Goal: Task Accomplishment & Management: Complete application form

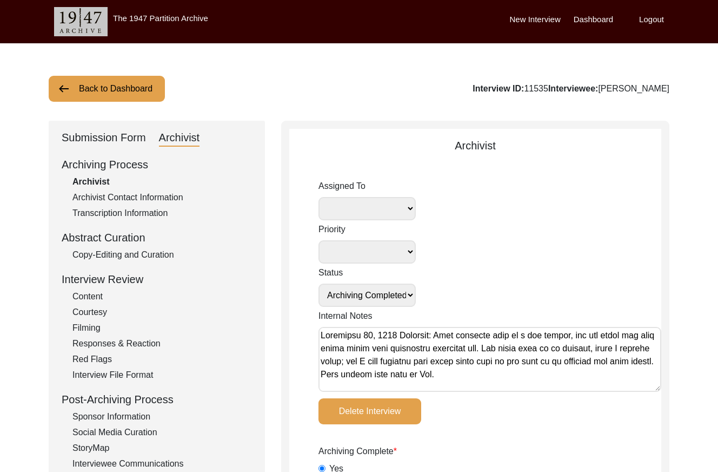
select select "Archiving Completed"
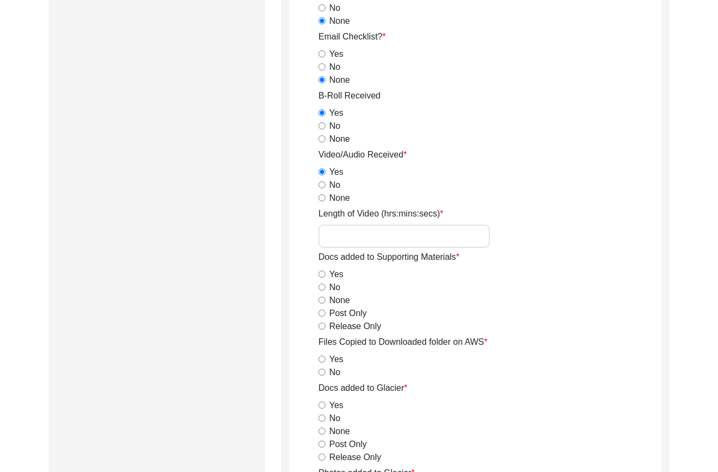
scroll to position [1075, 0]
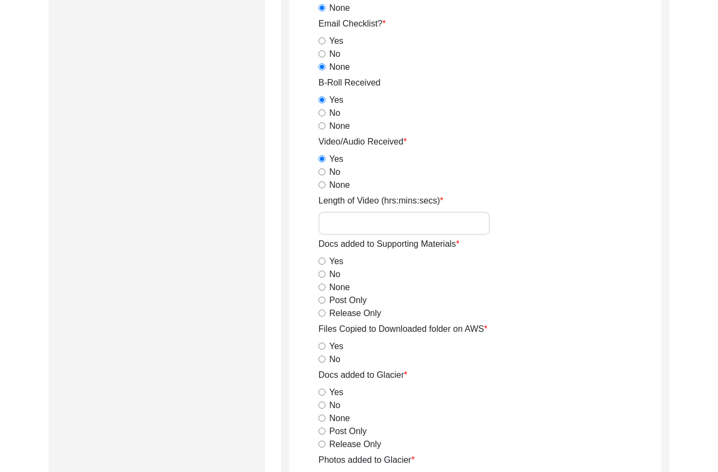
type textarea "[DATE] [GEOGRAPHIC_DATA]: - photos are corrupted when downloaded from Box, scre…"
click at [387, 221] on input "Length of Video (hrs:mins:secs)" at bounding box center [403, 222] width 171 height 23
paste input "2:23:06"
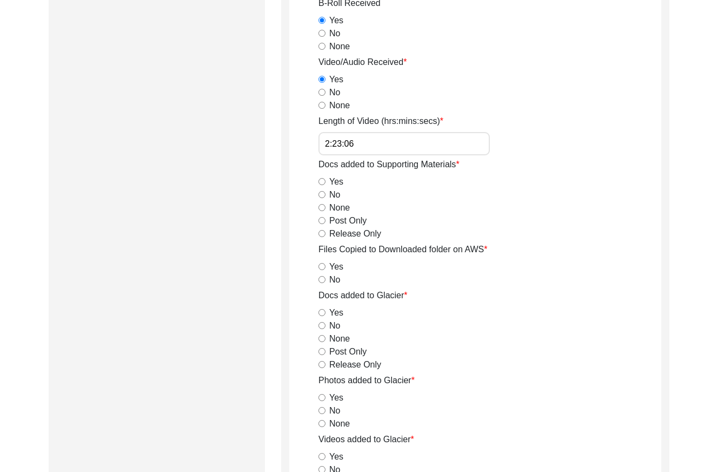
scroll to position [1172, 0]
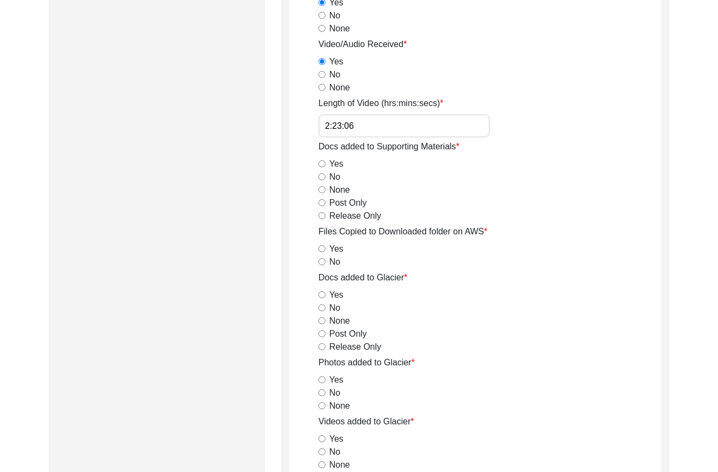
type input "2:23:06"
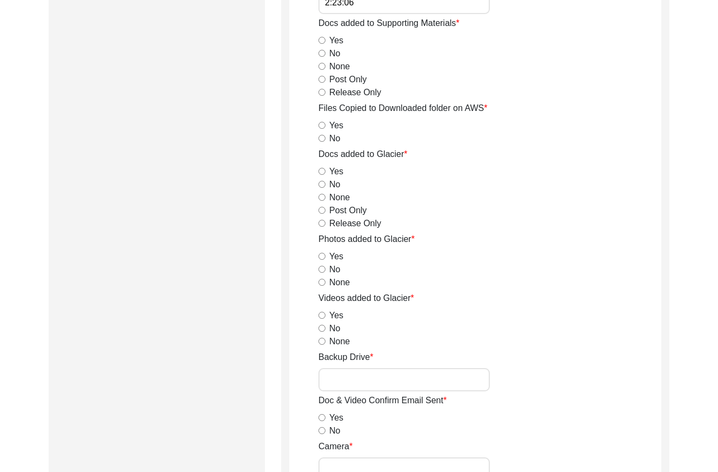
scroll to position [1291, 0]
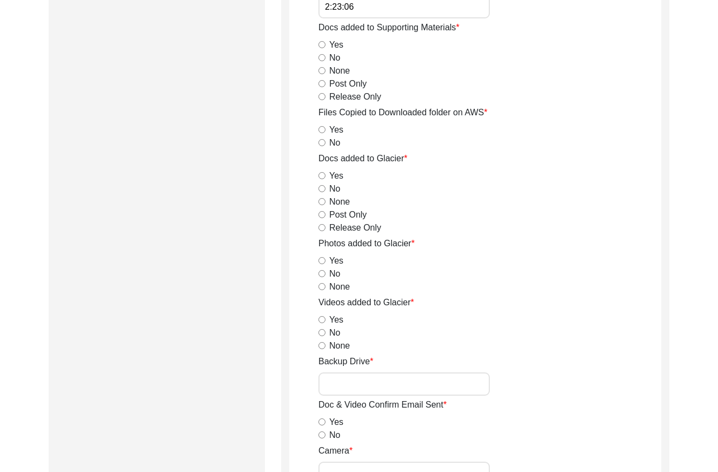
click at [320, 96] on input "Release Only" at bounding box center [321, 96] width 7 height 7
radio input "true"
click at [324, 128] on input "Yes" at bounding box center [321, 129] width 7 height 7
radio input "true"
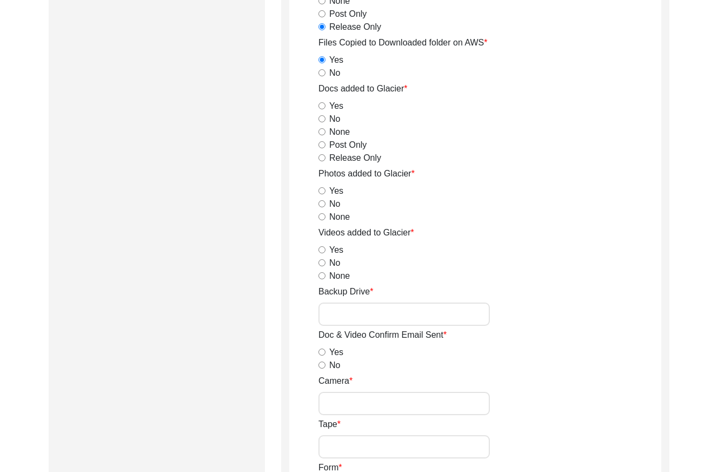
scroll to position [1366, 0]
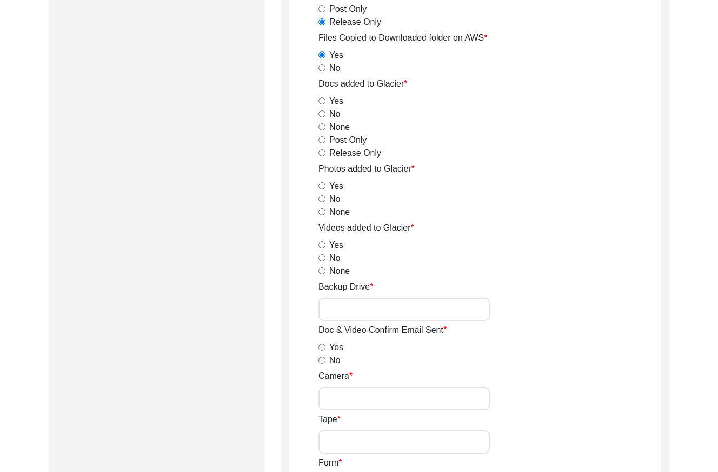
drag, startPoint x: 324, startPoint y: 152, endPoint x: 334, endPoint y: 149, distance: 10.3
click at [324, 152] on input "Release Only" at bounding box center [321, 152] width 7 height 7
radio input "true"
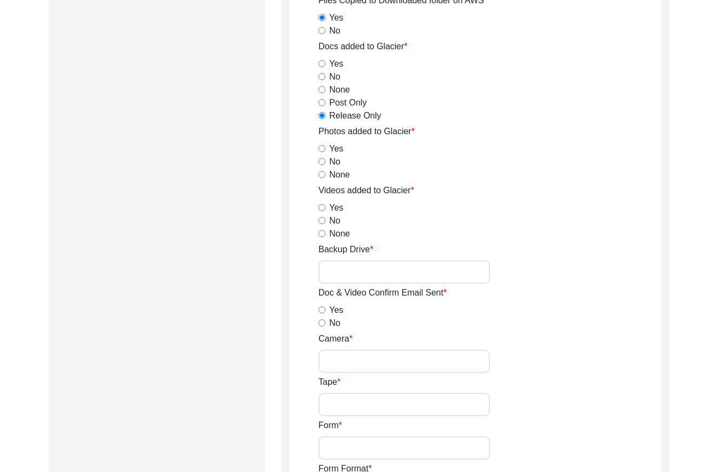
scroll to position [1407, 0]
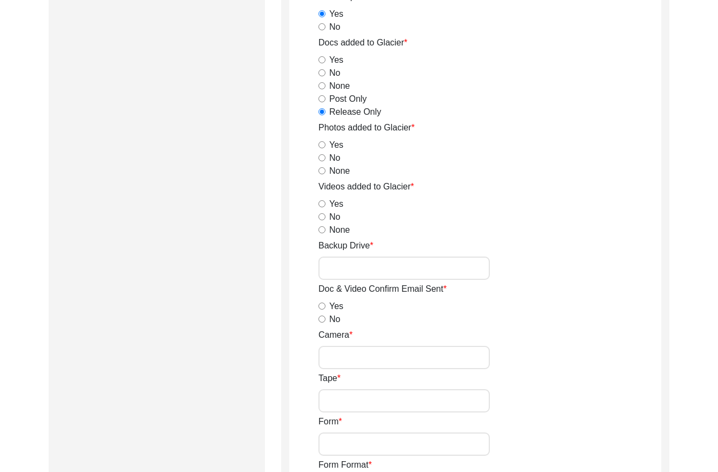
click at [323, 157] on input "No" at bounding box center [321, 157] width 7 height 7
radio input "true"
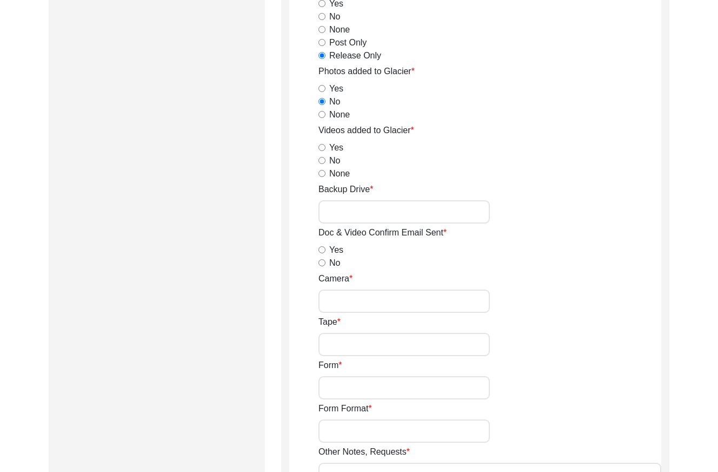
scroll to position [1473, 0]
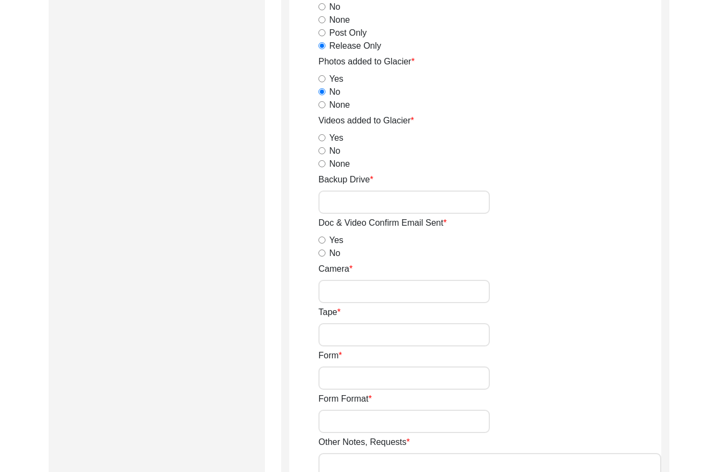
drag, startPoint x: 320, startPoint y: 152, endPoint x: 334, endPoint y: 154, distance: 14.1
click at [320, 152] on input "No" at bounding box center [321, 150] width 7 height 7
radio input "true"
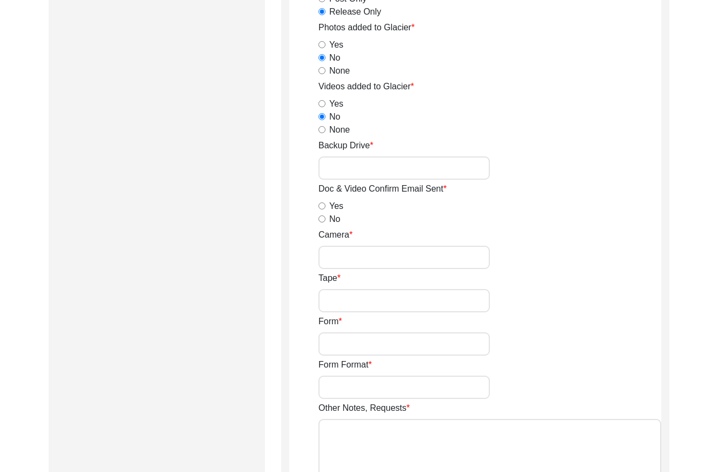
scroll to position [1516, 0]
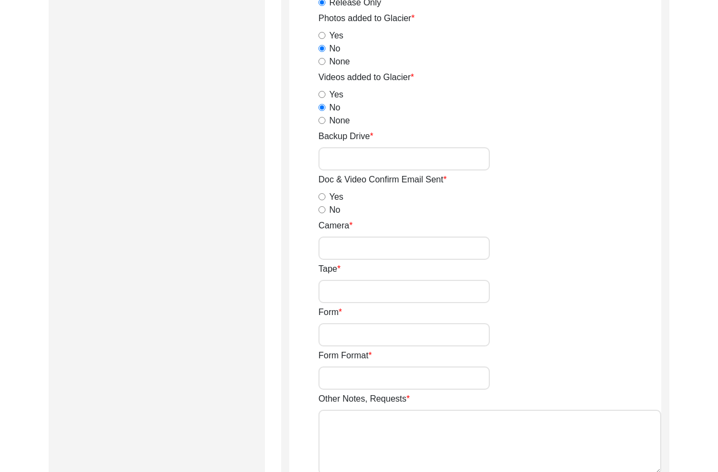
click at [367, 154] on input "Backup Drive" at bounding box center [403, 158] width 171 height 23
type input "23"
drag, startPoint x: 322, startPoint y: 208, endPoint x: 347, endPoint y: 203, distance: 25.5
click at [322, 208] on input "No" at bounding box center [321, 209] width 7 height 7
radio input "true"
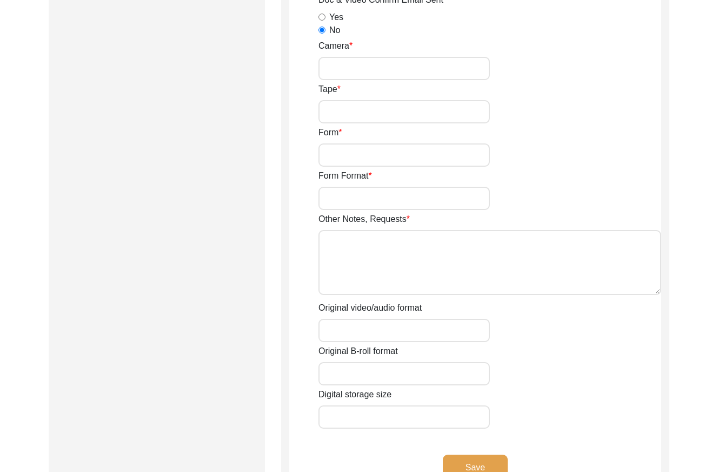
scroll to position [1700, 0]
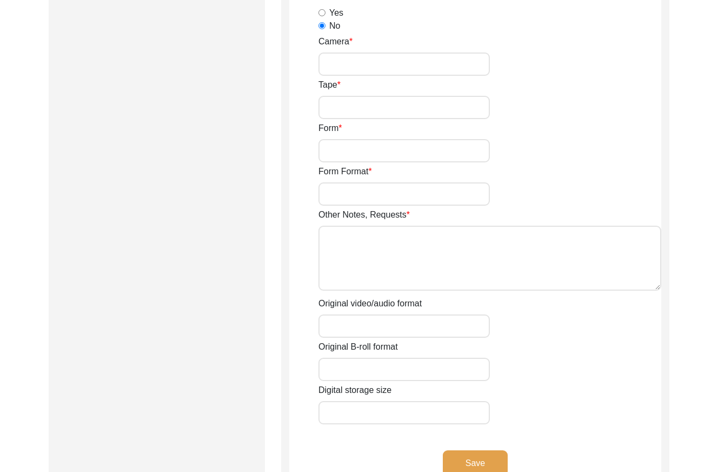
click at [366, 322] on input "Original video/audio format" at bounding box center [403, 325] width 171 height 23
click at [370, 241] on textarea "Other Notes, Requests" at bounding box center [489, 257] width 343 height 65
paste textarea "0:06:19"
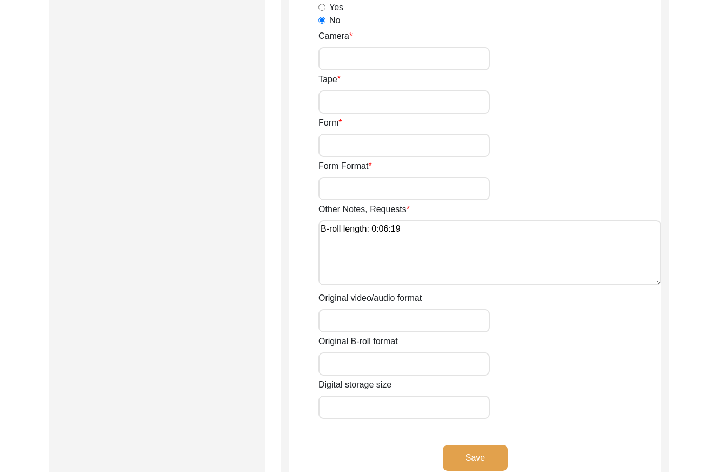
type textarea "B-roll length: 0:06:19"
click at [350, 315] on input "Original video/audio format" at bounding box center [403, 320] width 171 height 23
type input "mp4"
click at [337, 365] on input "Original B-roll format" at bounding box center [403, 363] width 171 height 23
type input "mp4"
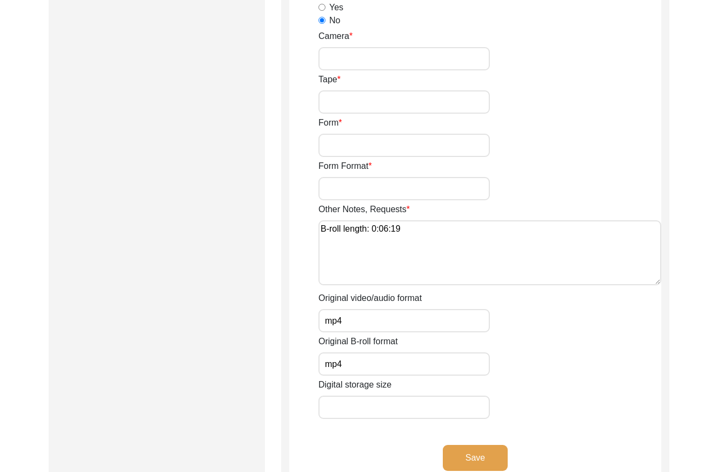
click at [381, 408] on input "Digital storage size" at bounding box center [403, 406] width 171 height 23
paste input "19.36 GB"
type input "19.36 GB"
click at [486, 454] on button "Save" at bounding box center [475, 457] width 65 height 26
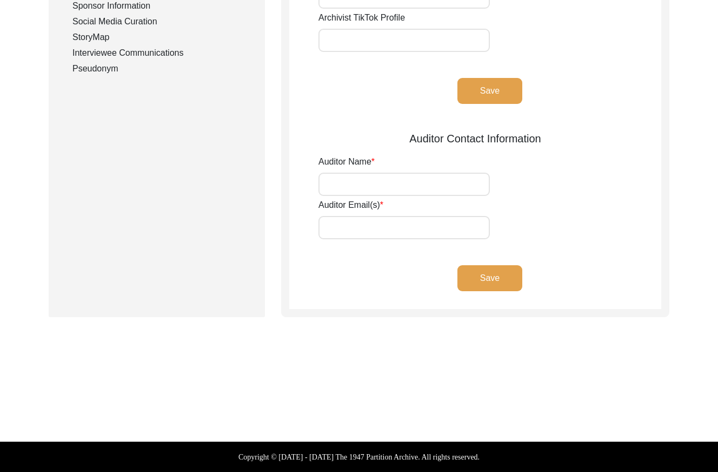
type input "[PERSON_NAME]"
type input "[EMAIL_ADDRESS][DOMAIN_NAME]"
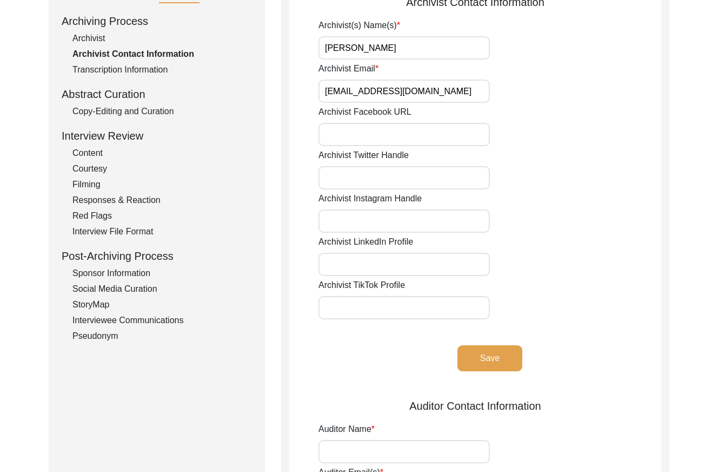
scroll to position [0, 0]
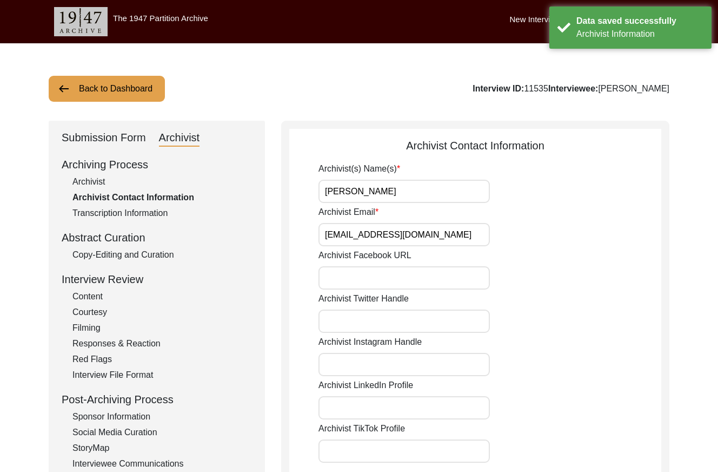
drag, startPoint x: 119, startPoint y: 133, endPoint x: 128, endPoint y: 144, distance: 14.3
click at [120, 134] on div "Submission Form" at bounding box center [104, 137] width 84 height 17
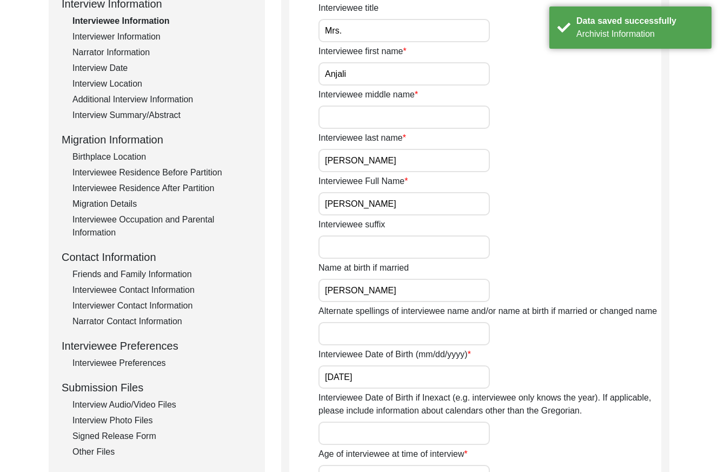
scroll to position [257, 0]
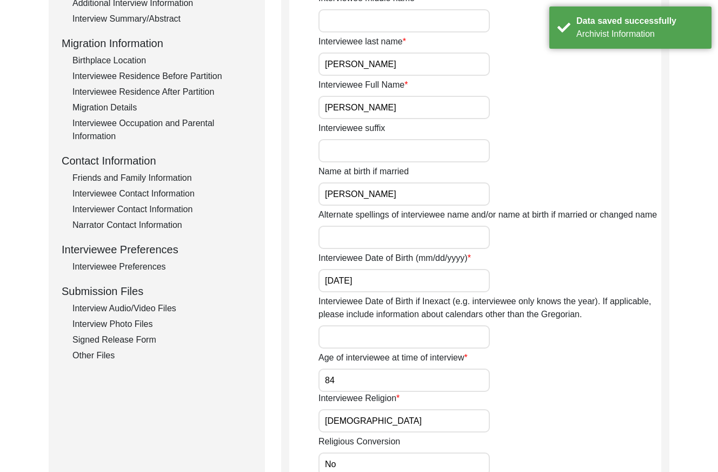
click at [157, 308] on div "Interview Audio/Video Files" at bounding box center [162, 308] width 180 height 13
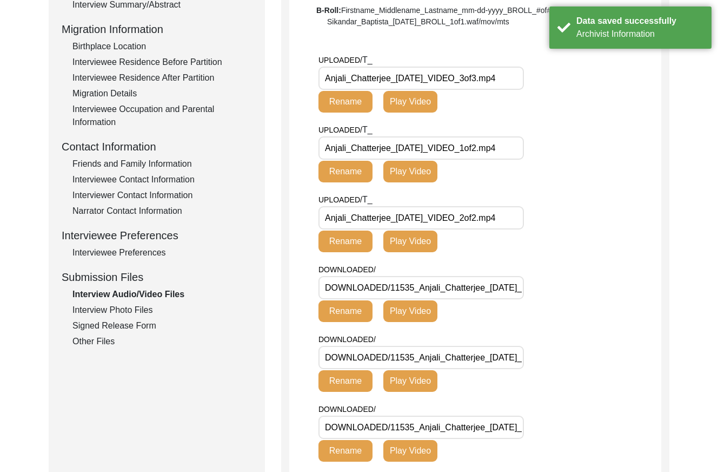
scroll to position [275, 0]
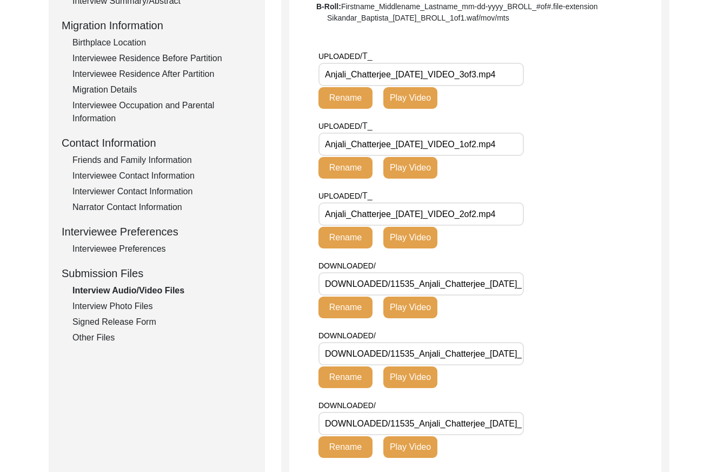
click at [395, 75] on input "Anjali_Chatterjee_[DATE]_VIDEO_3of3.mp4" at bounding box center [420, 74] width 205 height 23
drag, startPoint x: 395, startPoint y: 75, endPoint x: 317, endPoint y: 72, distance: 77.4
click at [102, 306] on div "Interview Photo Files" at bounding box center [162, 306] width 180 height 13
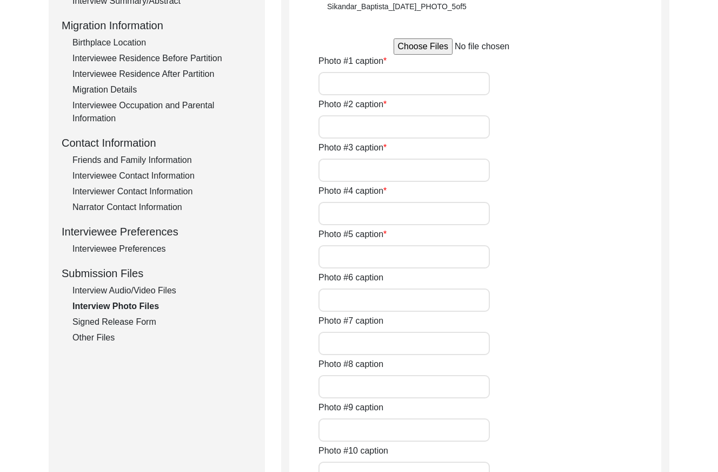
type input "[PERSON_NAME] sitting on her couch in her home on [DATE]"
type input "[PERSON_NAME] by her window on [DATE]"
type input "[PERSON_NAME] looking out of her window on [DATE]"
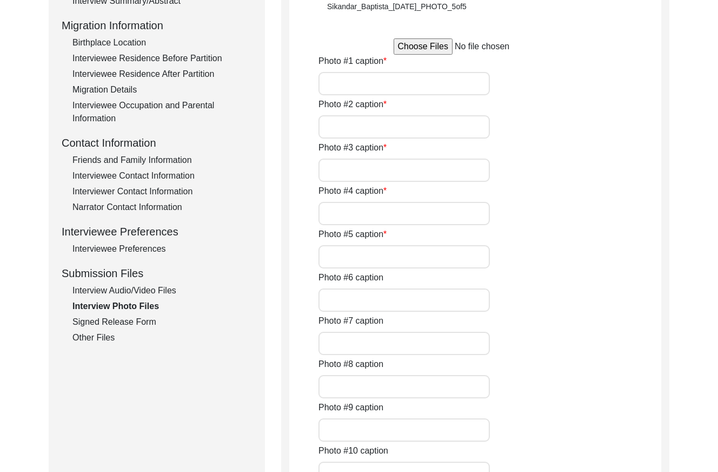
type input "[PERSON_NAME] with her daughter [PERSON_NAME] on [DATE]"
type input "[PERSON_NAME] with her husband [PERSON_NAME] on [DATE]"
type input "[PERSON_NAME] with attendants [PERSON_NAME] and [PERSON_NAME] on [DATE]"
type input "[PERSON_NAME] on her wedding day"
type input "[PERSON_NAME] with husband [PERSON_NAME] after their marriage"
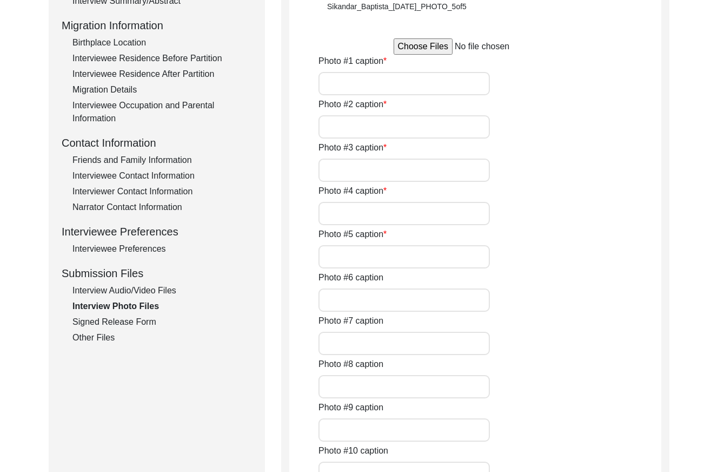
type input "2"
type input "Hard copy printed photos from album"
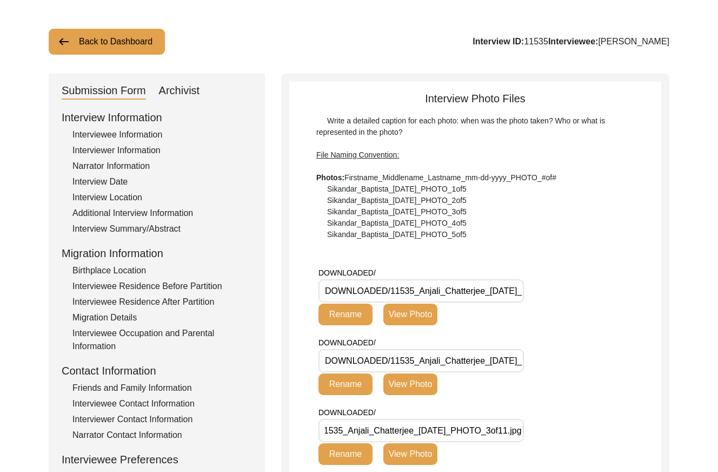
scroll to position [0, 0]
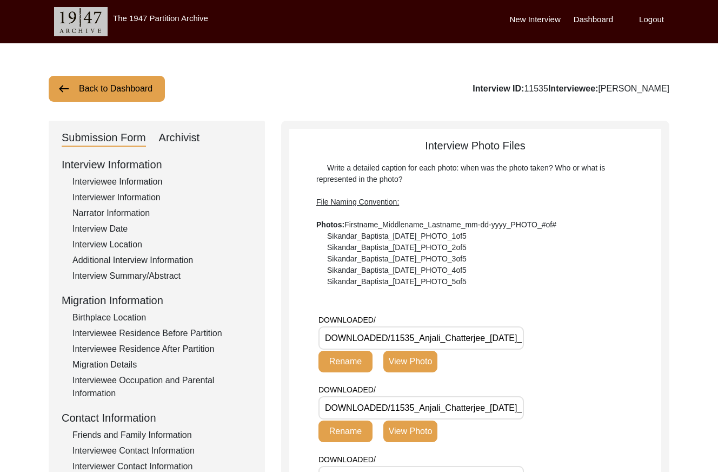
click at [128, 195] on div "Interviewer Information" at bounding box center [162, 197] width 180 height 13
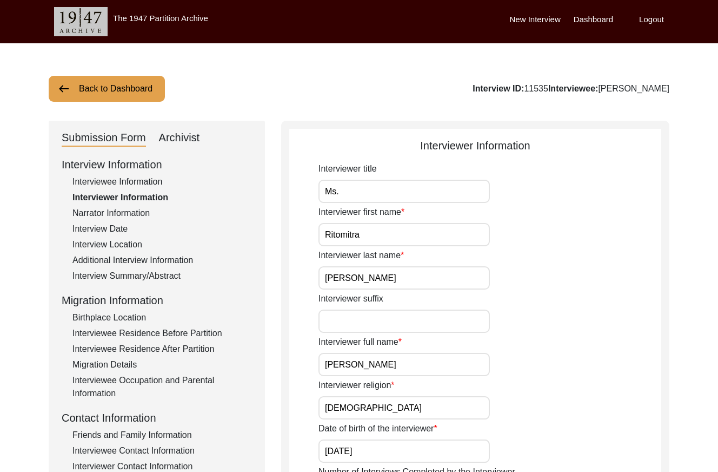
drag, startPoint x: 123, startPoint y: 84, endPoint x: 129, endPoint y: 85, distance: 6.0
click at [123, 84] on button "Back to Dashboard" at bounding box center [107, 89] width 116 height 26
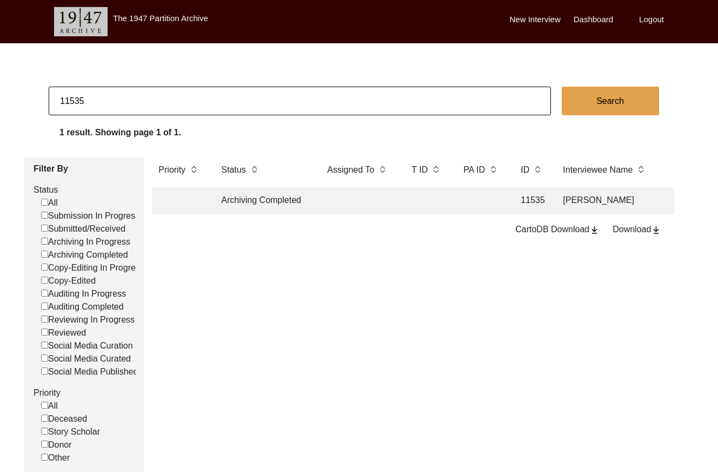
click at [199, 108] on input "11535" at bounding box center [300, 101] width 502 height 29
